Goal: Task Accomplishment & Management: Complete application form

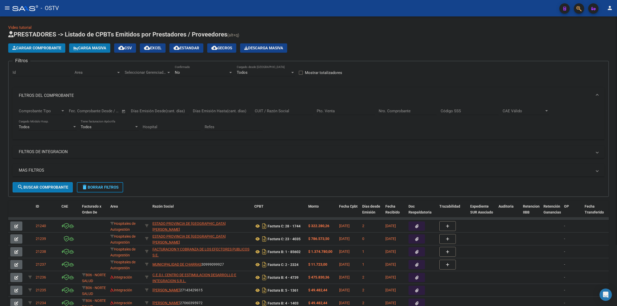
click at [47, 48] on span "Cargar Comprobante" at bounding box center [36, 48] width 49 height 5
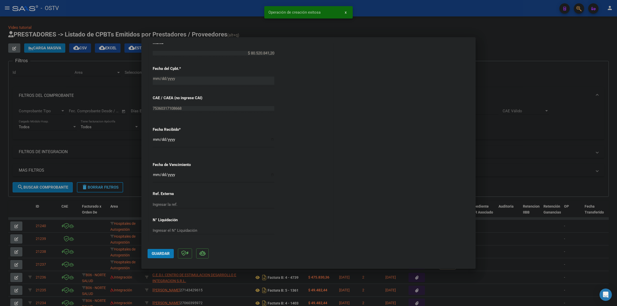
scroll to position [267, 0]
click at [156, 177] on input "Ingresar la fecha" at bounding box center [214, 175] width 122 height 8
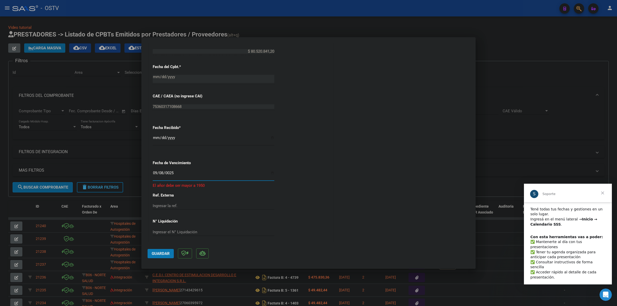
scroll to position [15, 0]
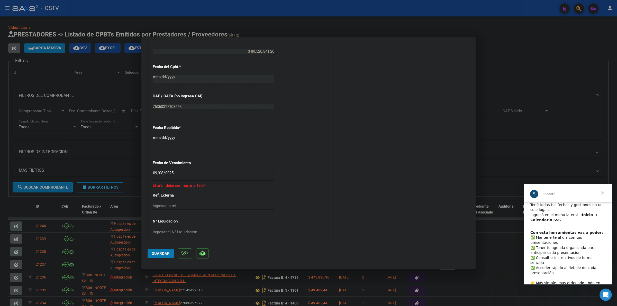
click at [601, 195] on span "Cerrar" at bounding box center [603, 193] width 19 height 19
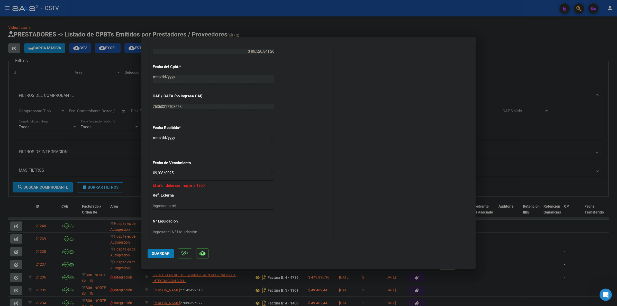
click at [183, 172] on input "0025-09-08" at bounding box center [214, 175] width 122 height 8
click at [154, 174] on input "0025-09-08" at bounding box center [214, 175] width 122 height 8
type input "0025-09-18"
type input "[DATE]"
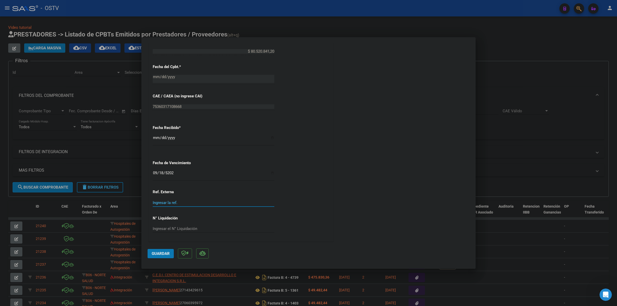
click at [156, 250] on mat-dialog-actions "Guardar" at bounding box center [309, 253] width 322 height 20
click at [155, 255] on span "Guardar" at bounding box center [161, 254] width 18 height 5
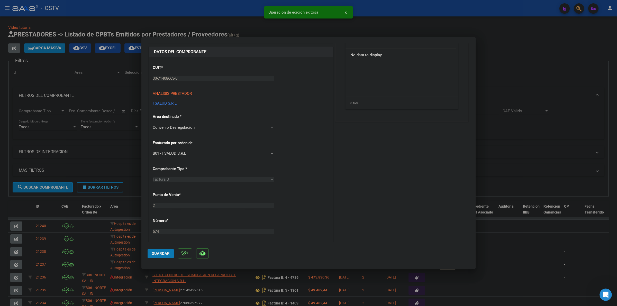
scroll to position [0, 0]
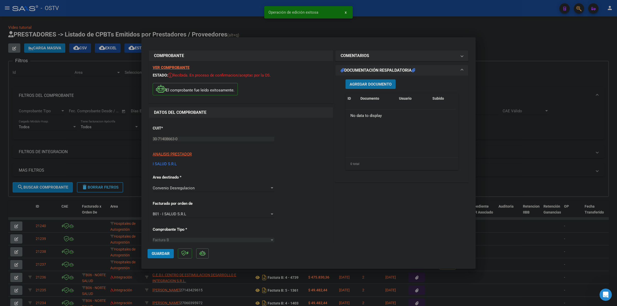
click at [367, 81] on button "Agregar Documento" at bounding box center [371, 84] width 50 height 10
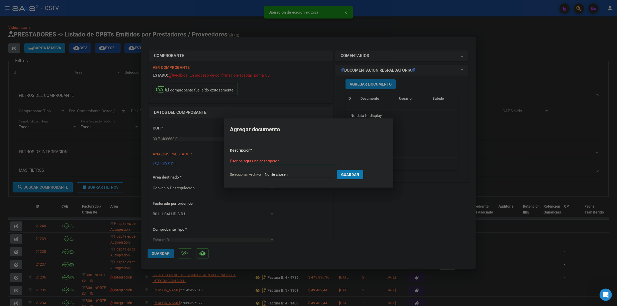
type input "C:\fakepath\FACTURA - 2 574 - ISALUD.pdf"
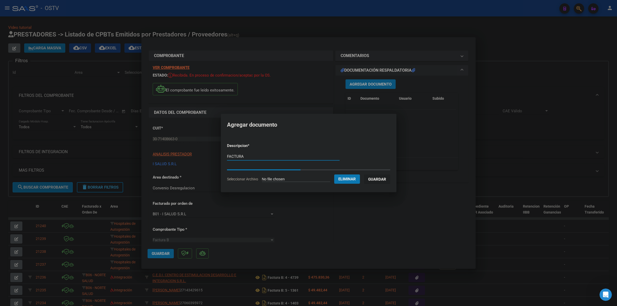
type input "FACTURA"
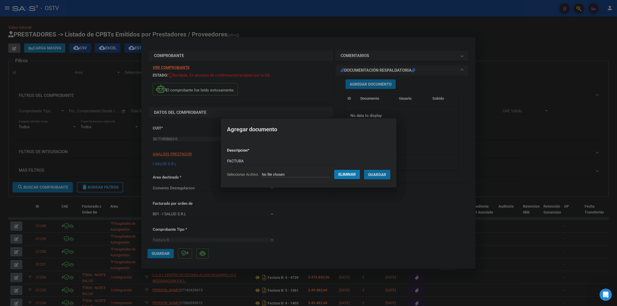
click at [364, 170] on button "Guardar" at bounding box center [377, 175] width 26 height 10
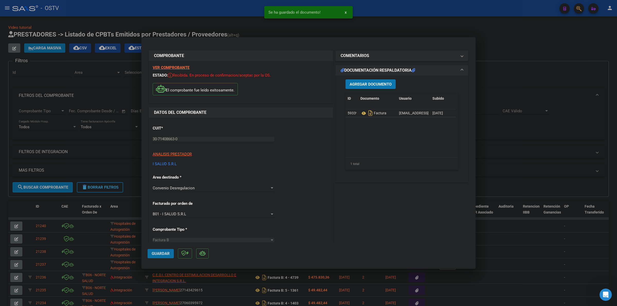
click at [161, 255] on span "Guardar" at bounding box center [161, 254] width 18 height 5
click at [158, 250] on button "Guardar" at bounding box center [161, 253] width 26 height 9
click at [305, 30] on div at bounding box center [308, 153] width 617 height 306
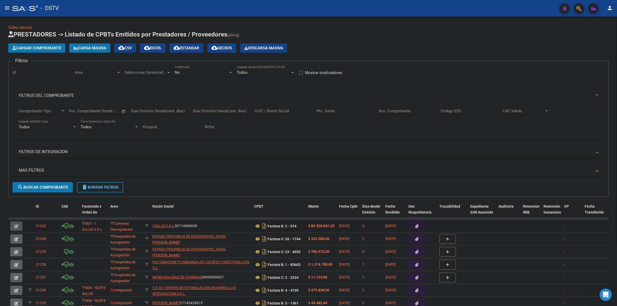
click at [19, 226] on button "button" at bounding box center [16, 226] width 12 height 9
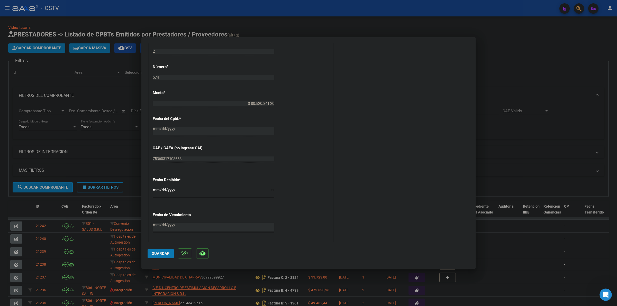
scroll to position [203, 0]
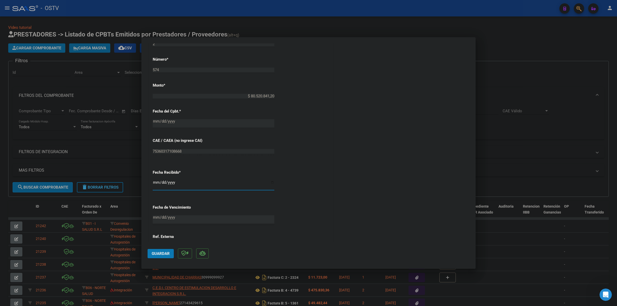
click at [155, 183] on input "[DATE]" at bounding box center [214, 185] width 122 height 8
type input "[DATE]"
click at [159, 251] on button "Guardar" at bounding box center [161, 253] width 26 height 9
click at [125, 171] on div at bounding box center [308, 153] width 617 height 306
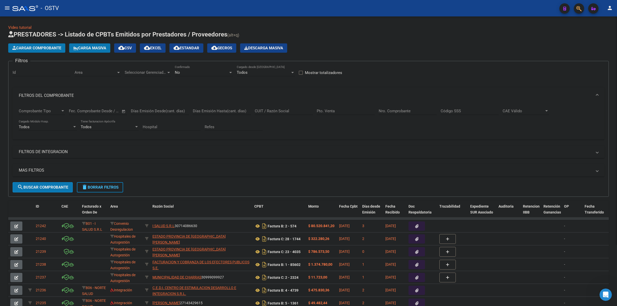
drag, startPoint x: 104, startPoint y: 183, endPoint x: 137, endPoint y: 157, distance: 41.7
click at [104, 183] on button "delete Borrar Filtros" at bounding box center [100, 187] width 46 height 10
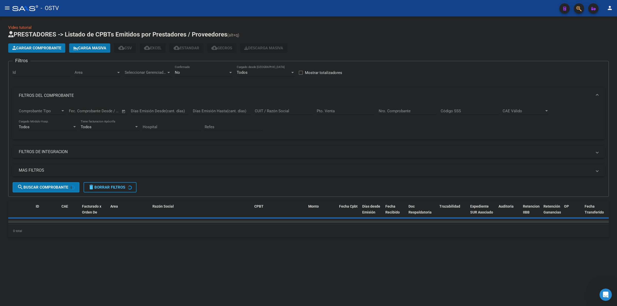
click at [193, 74] on div "No" at bounding box center [202, 72] width 54 height 5
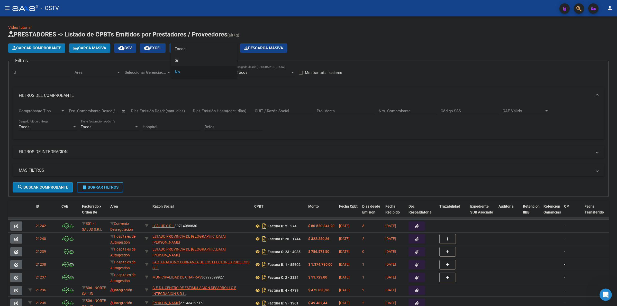
click at [349, 32] on div at bounding box center [308, 153] width 617 height 306
click at [352, 41] on app-list-header "PRESTADORES -> Listado de CPBTs Emitidos por Prestadores / Proveedores (alt+q) …" at bounding box center [308, 113] width 601 height 167
